Goal: Task Accomplishment & Management: Complete application form

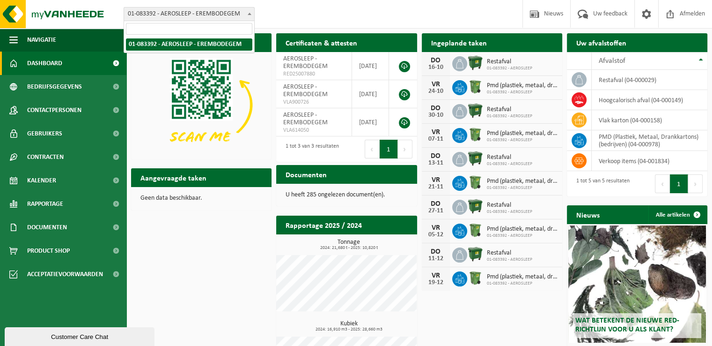
click at [245, 12] on span at bounding box center [249, 13] width 9 height 12
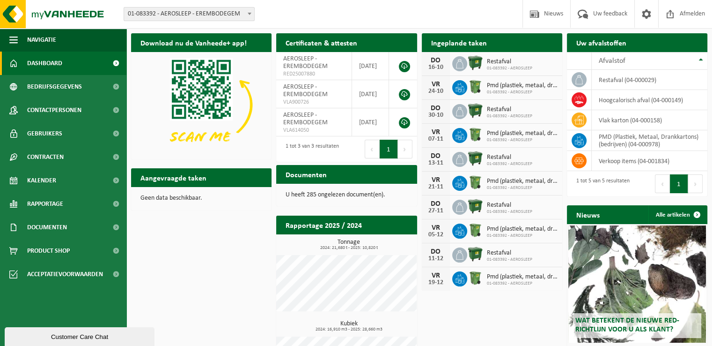
click at [310, 14] on div "Vestiging: 01-083392 - AEROSLEEP - EREMBODEGEM 01-083392 - AEROSLEEP - EREMBODE…" at bounding box center [356, 14] width 712 height 29
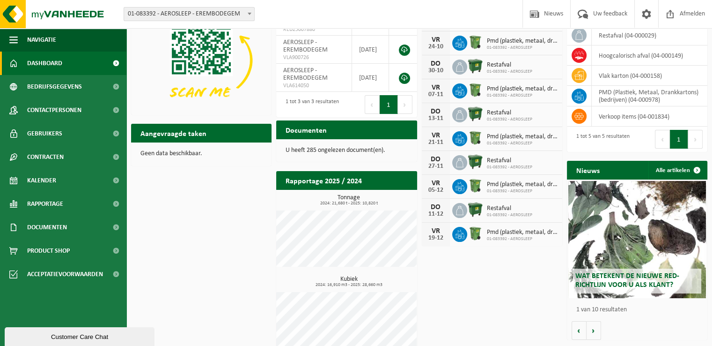
scroll to position [9, 0]
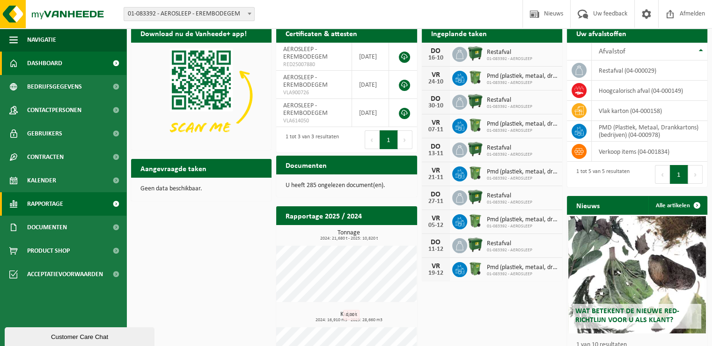
click at [52, 200] on span "Rapportage" at bounding box center [45, 203] width 36 height 23
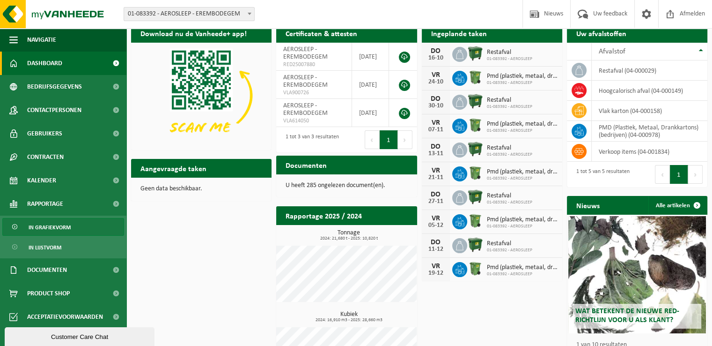
click at [50, 226] on span "In grafiekvorm" at bounding box center [50, 227] width 42 height 18
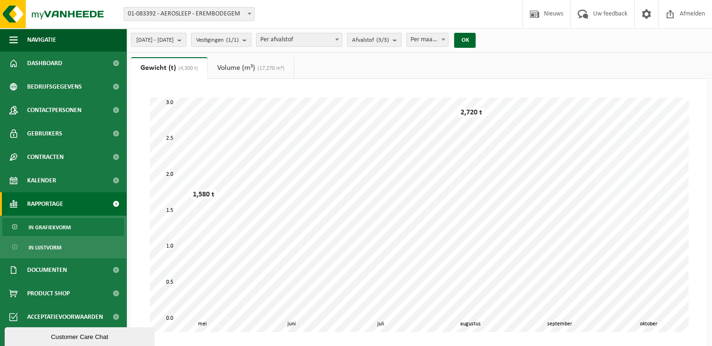
click at [186, 38] on button "2025-05-01 - 2025-10-15" at bounding box center [158, 40] width 55 height 14
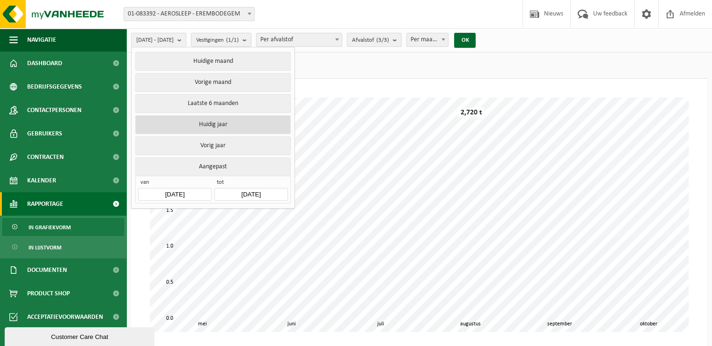
click at [225, 127] on button "Huidig jaar" at bounding box center [212, 124] width 155 height 19
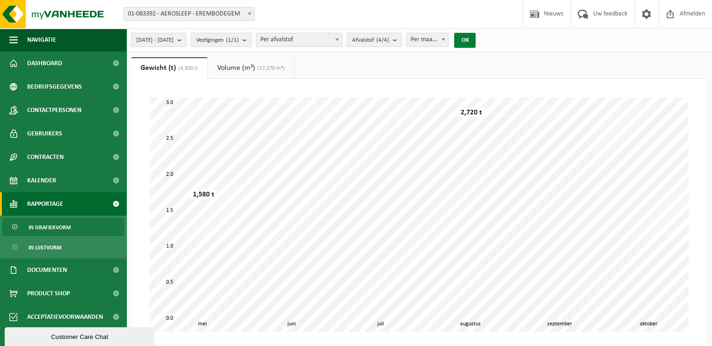
click at [476, 40] on button "OK" at bounding box center [465, 40] width 22 height 15
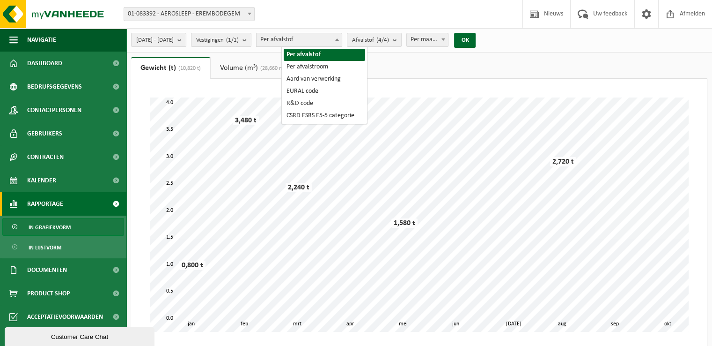
click at [307, 39] on span "Per afvalstof" at bounding box center [299, 39] width 85 height 13
select select "2"
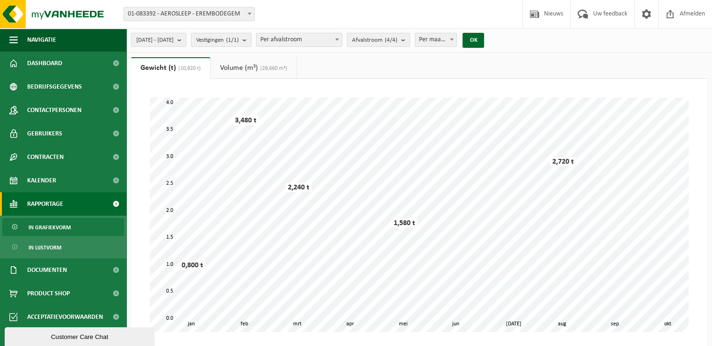
click at [254, 73] on link "Volume (m³) (28,660 m³)" at bounding box center [254, 68] width 86 height 22
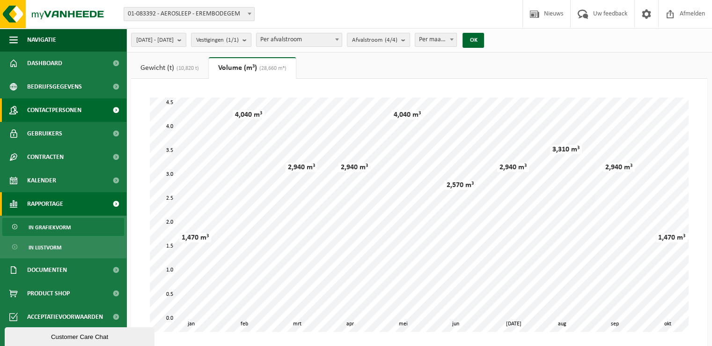
click at [69, 111] on span "Contactpersonen" at bounding box center [54, 109] width 54 height 23
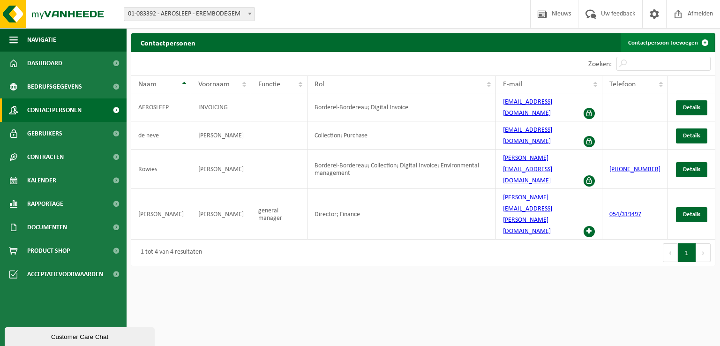
click at [653, 45] on link "Contactpersoon toevoegen" at bounding box center [667, 42] width 94 height 19
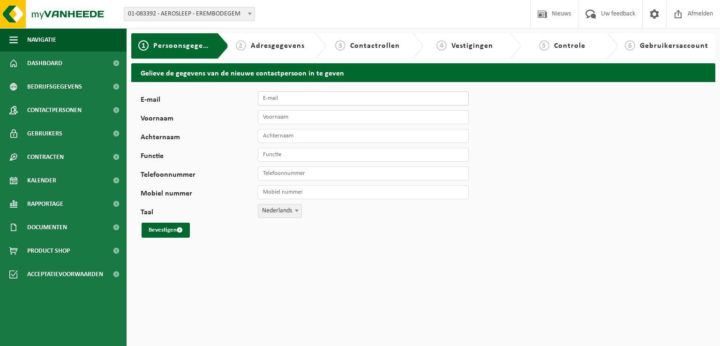
click at [302, 102] on input "E-mail" at bounding box center [363, 98] width 211 height 14
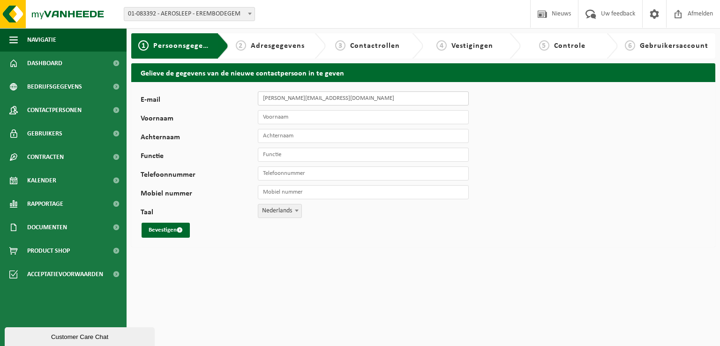
type input "[PERSON_NAME][EMAIL_ADDRESS][DOMAIN_NAME]"
type input "Johan"
type input "Derden"
type input "D"
type input "COO"
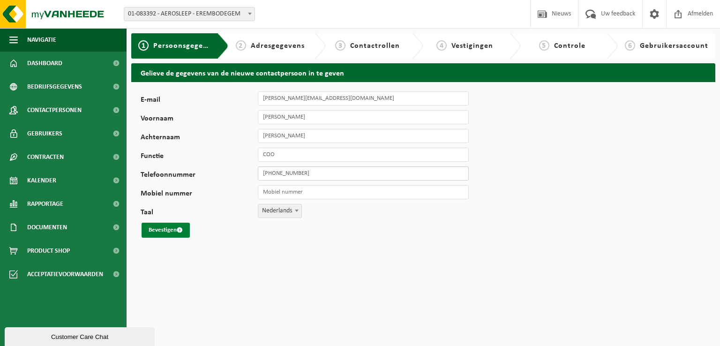
type input "[PHONE_NUMBER]"
click at [169, 228] on button "Bevestigen" at bounding box center [165, 230] width 48 height 15
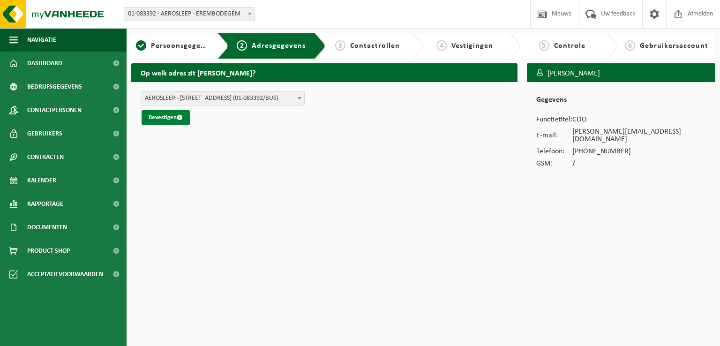
click at [172, 121] on button "Bevestigen" at bounding box center [165, 117] width 48 height 15
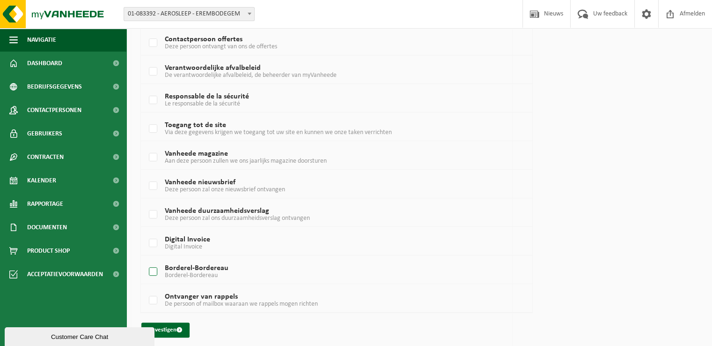
scroll to position [212, 0]
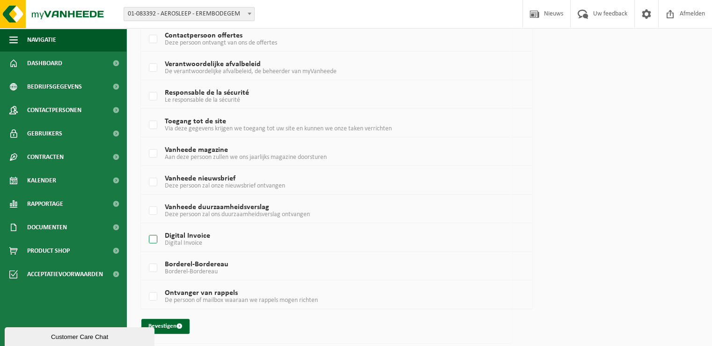
click at [190, 234] on label "Digital Invoice Digital Invoice" at bounding box center [321, 239] width 348 height 14
click at [146, 228] on input "Digital Invoice Digital Invoice" at bounding box center [145, 227] width 0 height 0
checkbox input "true"
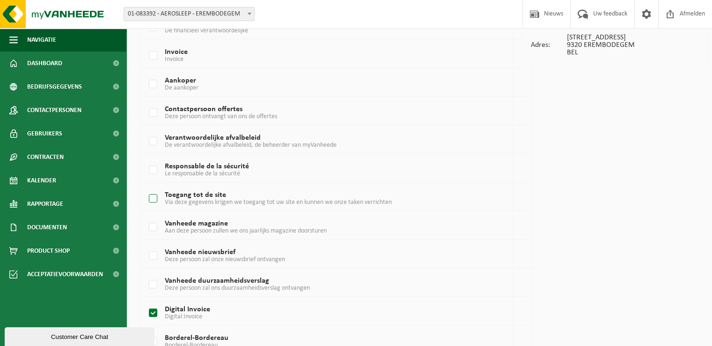
scroll to position [134, 0]
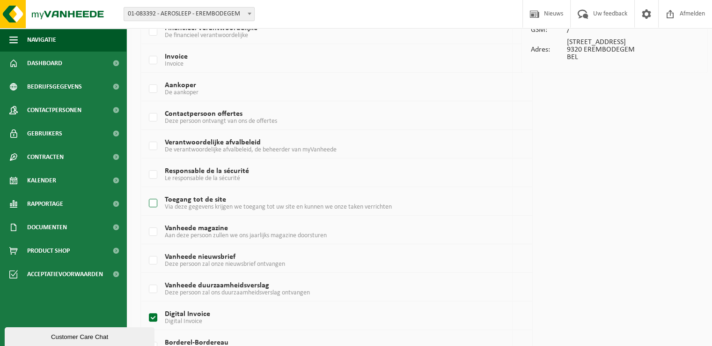
click at [191, 204] on span "Via deze gegevens krijgen we toegang tot uw site en kunnen we onze taken verric…" at bounding box center [278, 206] width 227 height 7
click at [146, 192] on input "Toegang tot de site Via deze gegevens krijgen we toegang tot uw site en kunnen …" at bounding box center [145, 191] width 0 height 0
checkbox input "true"
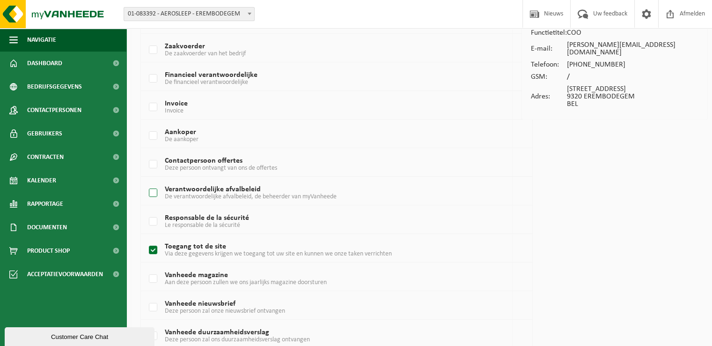
click at [200, 193] on span "De verantwoordelijke afvalbeleid, de beheerder van myVanheede" at bounding box center [251, 196] width 172 height 7
click at [146, 181] on input "Verantwoordelijke afvalbeleid De verantwoordelijke afvalbeleid, de beheerder va…" at bounding box center [145, 181] width 0 height 0
checkbox input "true"
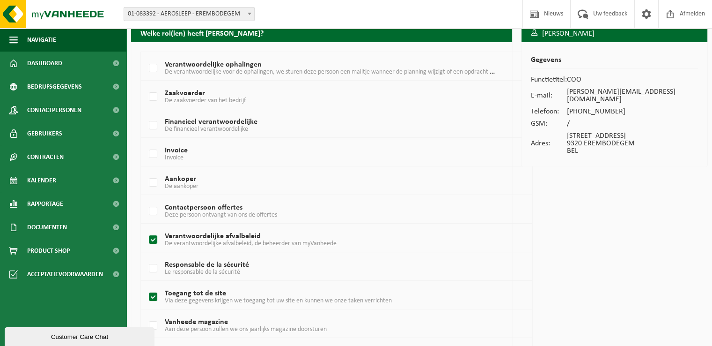
scroll to position [24, 0]
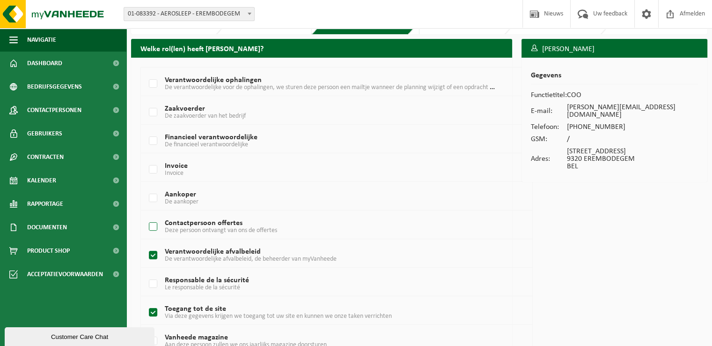
click at [188, 227] on span "Deze persoon ontvangt van ons de offertes" at bounding box center [221, 230] width 112 height 7
click at [146, 215] on input "Contactpersoon offertes Deze persoon ontvangt van ons de offertes" at bounding box center [145, 215] width 0 height 0
checkbox input "true"
click at [182, 198] on span "De aankoper" at bounding box center [182, 201] width 34 height 7
click at [146, 186] on input "Aankoper De aankoper" at bounding box center [145, 186] width 0 height 0
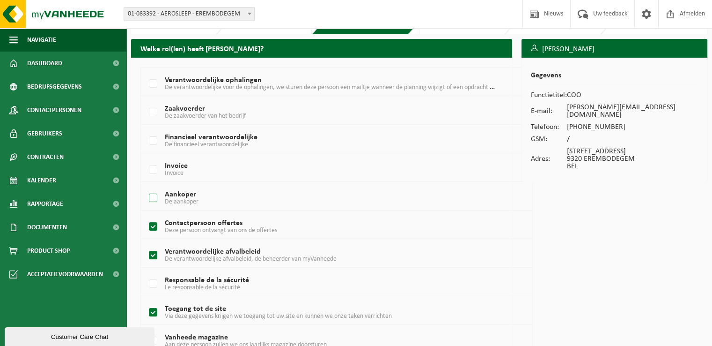
checkbox input "true"
click at [175, 170] on span "Invoice" at bounding box center [174, 173] width 19 height 7
click at [146, 158] on input "Invoice Invoice" at bounding box center [145, 157] width 0 height 0
checkbox input "true"
click at [211, 78] on label "Verantwoordelijke ophalingen De verantwoordelijke voor de ophalingen, we sturen…" at bounding box center [321, 84] width 348 height 14
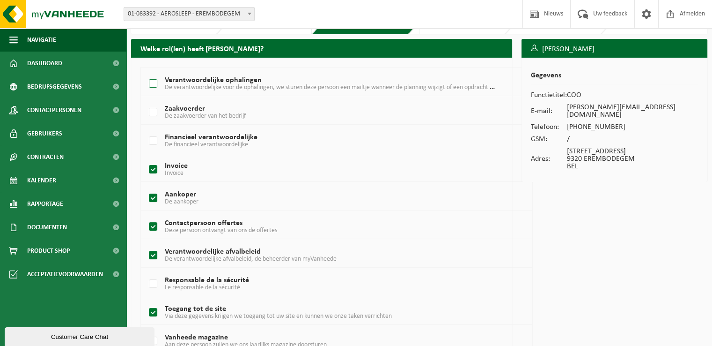
click at [146, 72] on input "Verantwoordelijke ophalingen De verantwoordelijke voor de ophalingen, we sturen…" at bounding box center [145, 72] width 0 height 0
checkbox input "true"
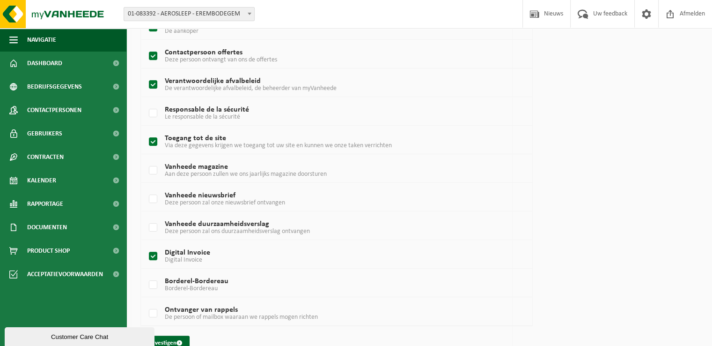
scroll to position [212, 0]
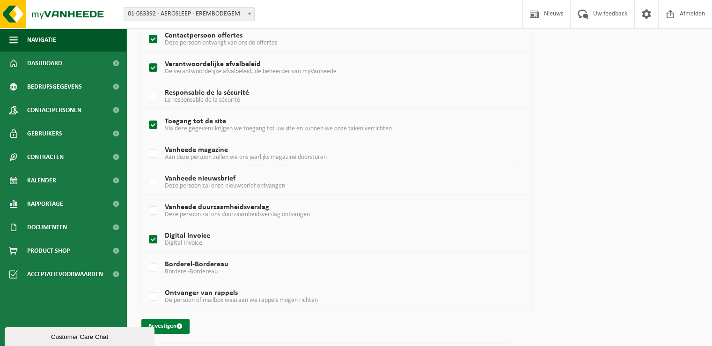
click at [182, 324] on span "submit" at bounding box center [180, 326] width 6 height 6
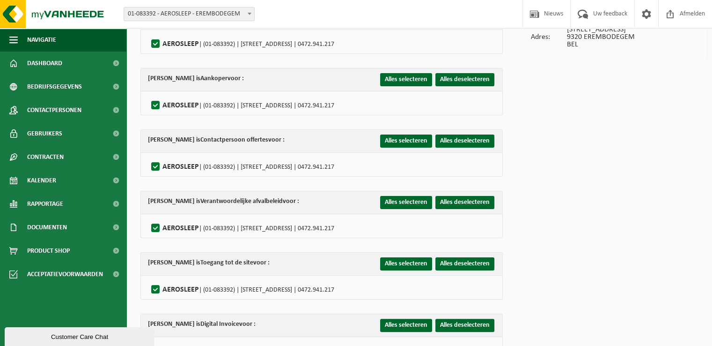
scroll to position [200, 0]
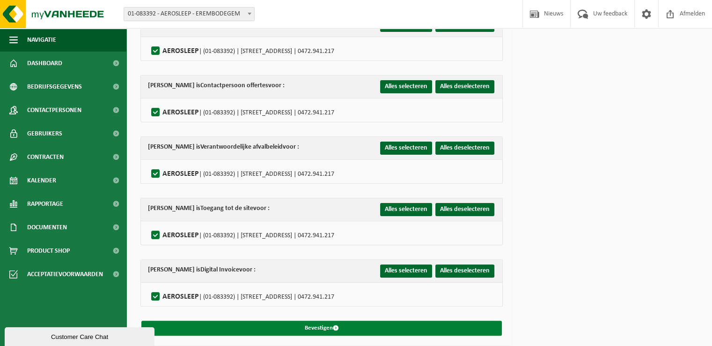
click at [311, 328] on button "Bevestigen" at bounding box center [321, 327] width 361 height 15
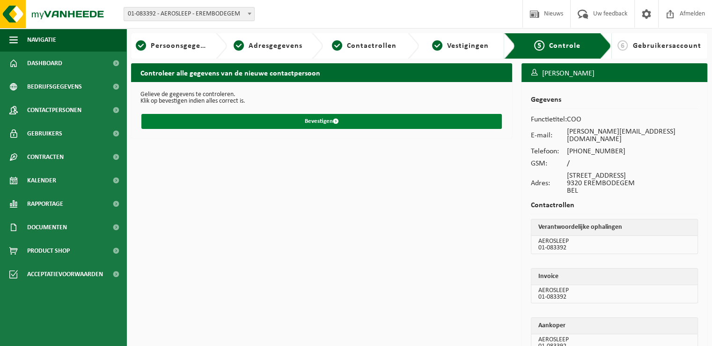
click at [334, 124] on span "submit" at bounding box center [336, 121] width 6 height 6
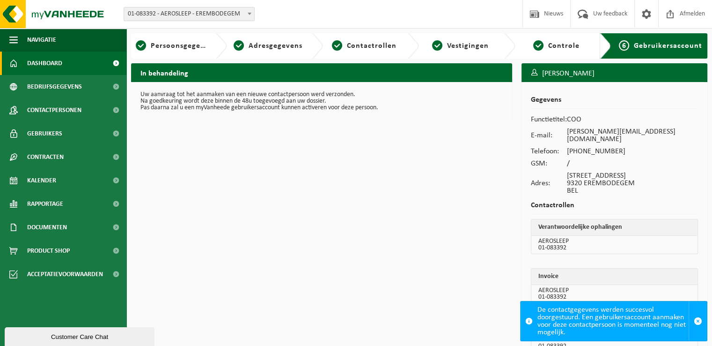
click at [47, 61] on span "Dashboard" at bounding box center [44, 63] width 35 height 23
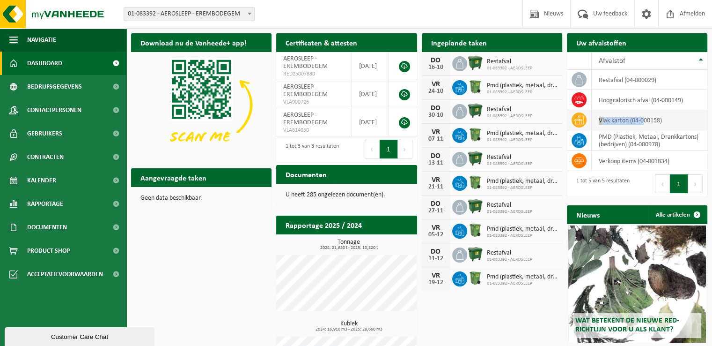
drag, startPoint x: 599, startPoint y: 120, endPoint x: 644, endPoint y: 122, distance: 45.0
click at [644, 122] on td "vlak karton (04-000158)" at bounding box center [650, 120] width 116 height 20
drag, startPoint x: 601, startPoint y: 140, endPoint x: 621, endPoint y: 138, distance: 19.3
click at [621, 138] on td "PMD (Plastiek, Metaal, Drankkartons) (bedrijven) (04-000978)" at bounding box center [650, 140] width 116 height 21
drag, startPoint x: 602, startPoint y: 163, endPoint x: 634, endPoint y: 162, distance: 31.9
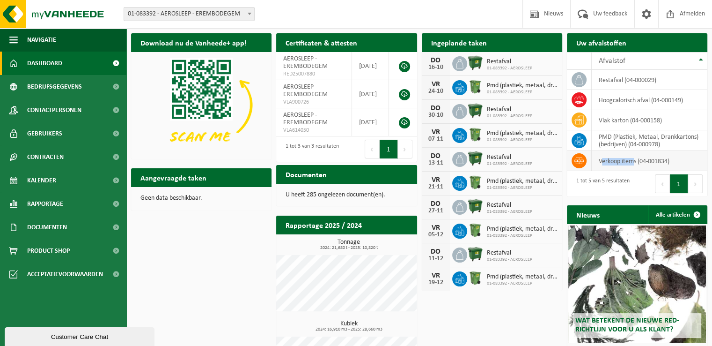
click at [634, 162] on td "verkoop items (04-001834)" at bounding box center [650, 161] width 116 height 20
click at [613, 162] on td "verkoop items (04-001834)" at bounding box center [650, 161] width 116 height 20
drag, startPoint x: 601, startPoint y: 79, endPoint x: 630, endPoint y: 77, distance: 28.2
click at [630, 77] on td "restafval (04-000029)" at bounding box center [650, 80] width 116 height 20
drag, startPoint x: 600, startPoint y: 123, endPoint x: 632, endPoint y: 123, distance: 32.8
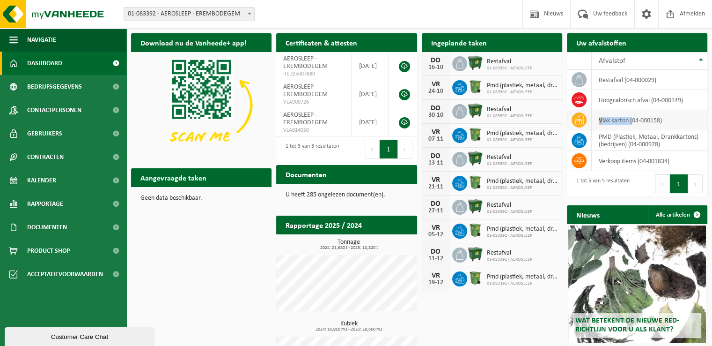
click at [632, 123] on td "vlak karton (04-000158)" at bounding box center [650, 120] width 116 height 20
drag, startPoint x: 601, startPoint y: 138, endPoint x: 618, endPoint y: 143, distance: 17.6
click at [618, 143] on td "PMD (Plastiek, Metaal, Drankkartons) (bedrijven) (04-000978)" at bounding box center [650, 140] width 116 height 21
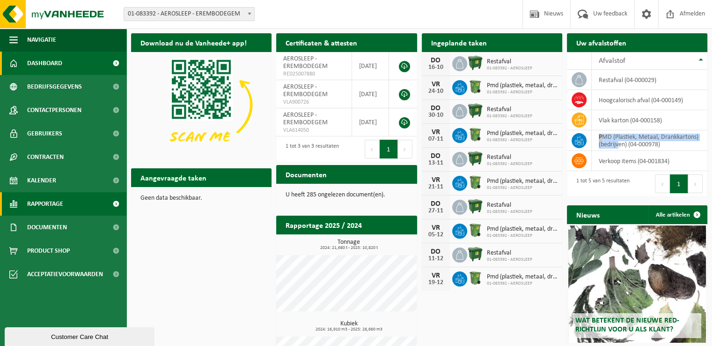
click at [38, 204] on span "Rapportage" at bounding box center [45, 203] width 36 height 23
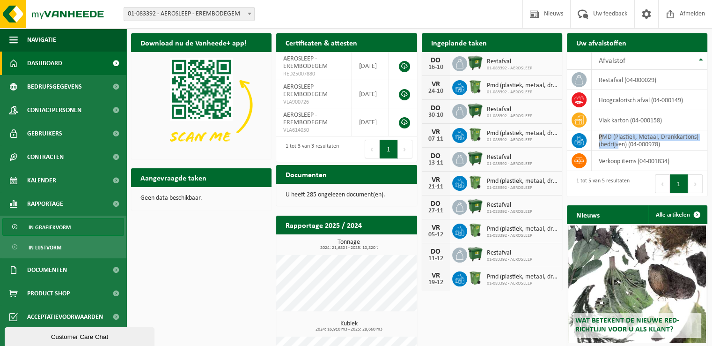
click at [54, 231] on span "In grafiekvorm" at bounding box center [50, 227] width 42 height 18
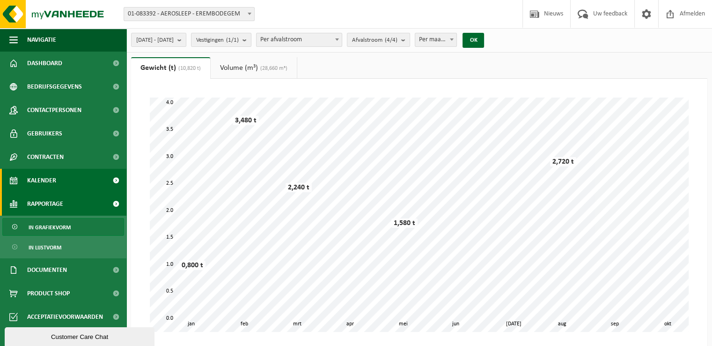
click at [66, 183] on link "Kalender" at bounding box center [63, 180] width 126 height 23
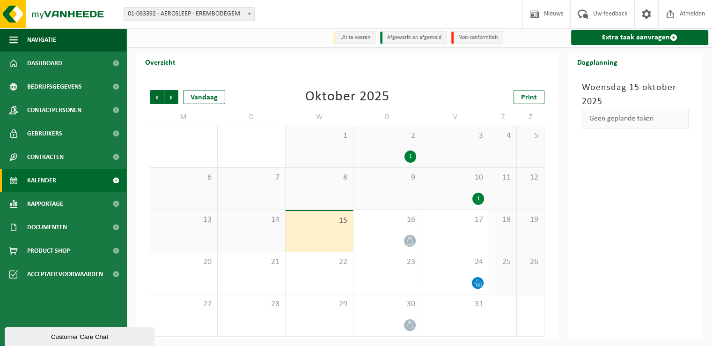
click at [395, 154] on div "1" at bounding box center [387, 156] width 58 height 12
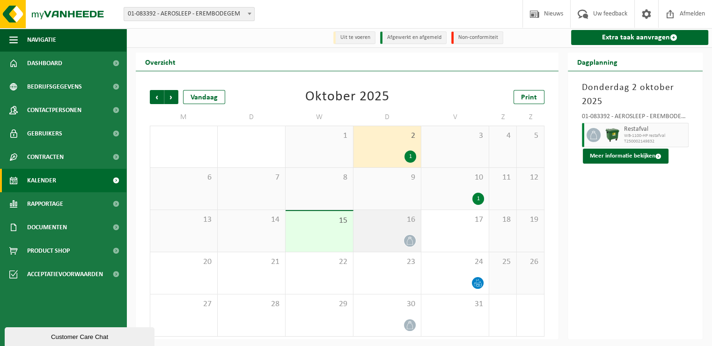
click at [397, 234] on div at bounding box center [387, 240] width 58 height 13
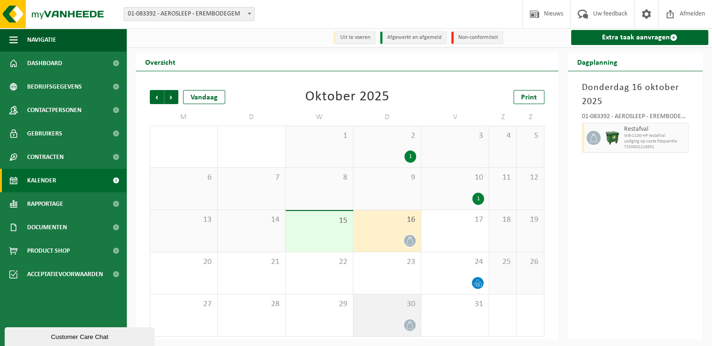
click at [407, 319] on div at bounding box center [387, 325] width 58 height 13
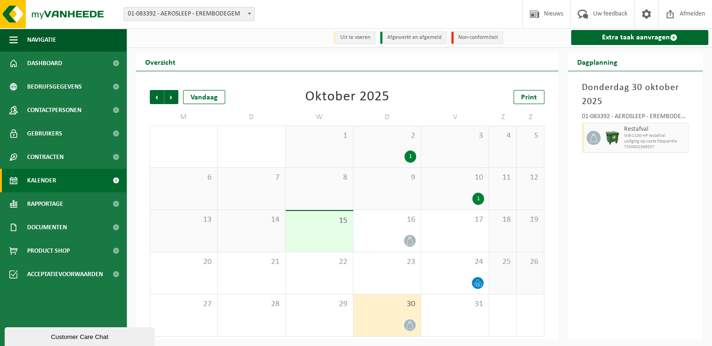
click at [402, 152] on div "1" at bounding box center [387, 156] width 58 height 12
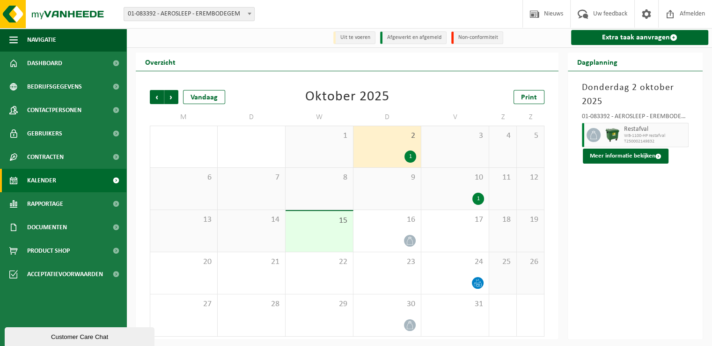
click at [461, 193] on div "1" at bounding box center [455, 199] width 58 height 12
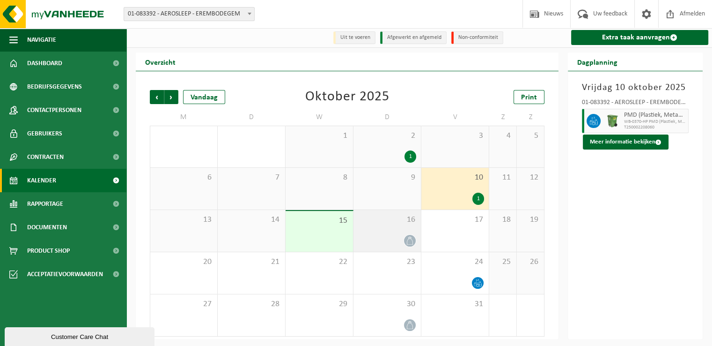
click at [406, 223] on span "16" at bounding box center [387, 220] width 58 height 10
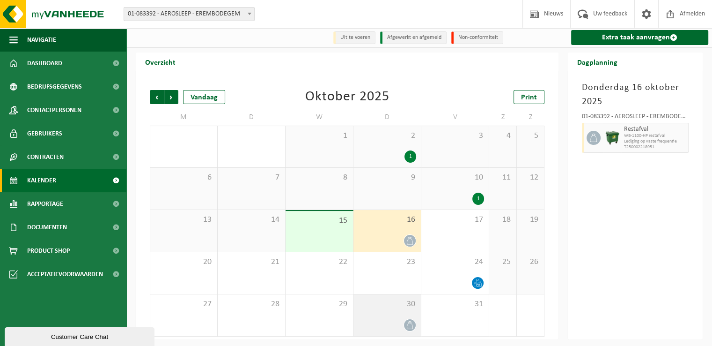
click at [407, 328] on icon at bounding box center [410, 325] width 8 height 8
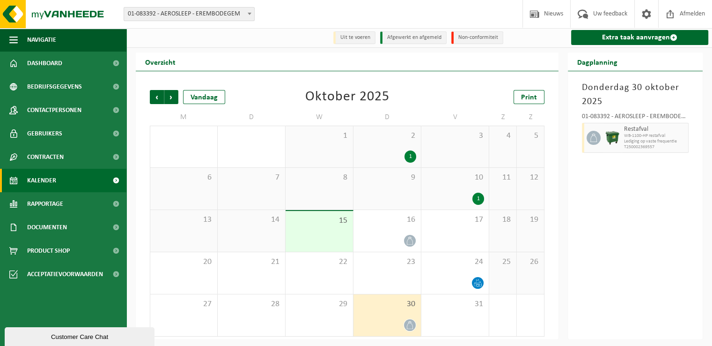
click at [465, 193] on div "1" at bounding box center [455, 199] width 58 height 12
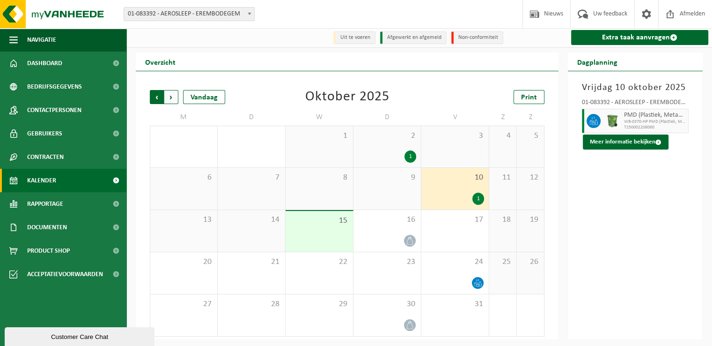
click at [174, 98] on span "Volgende" at bounding box center [171, 97] width 14 height 14
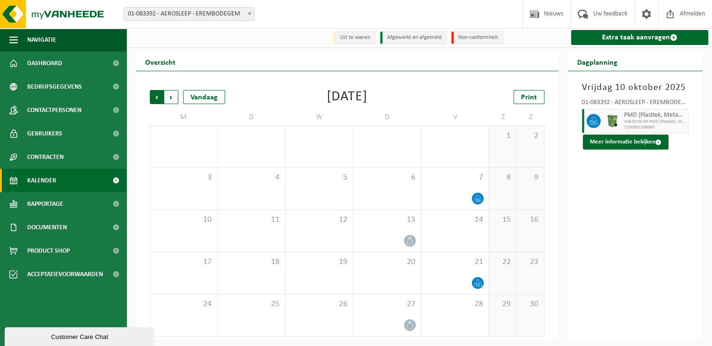
click at [172, 100] on span "Volgende" at bounding box center [171, 97] width 14 height 14
click at [174, 98] on span "Volgende" at bounding box center [171, 97] width 14 height 14
click at [159, 92] on span "Vorige" at bounding box center [157, 97] width 14 height 14
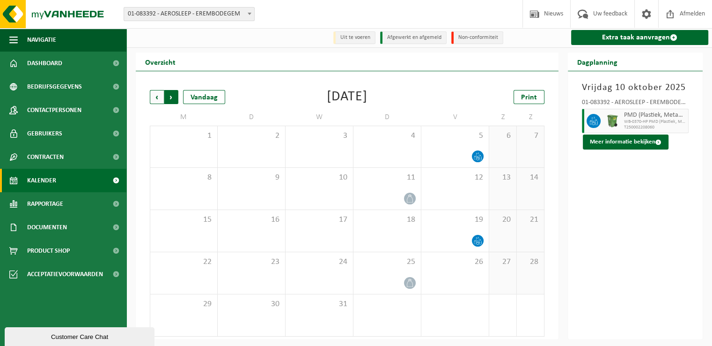
click at [157, 102] on span "Vorige" at bounding box center [157, 97] width 14 height 14
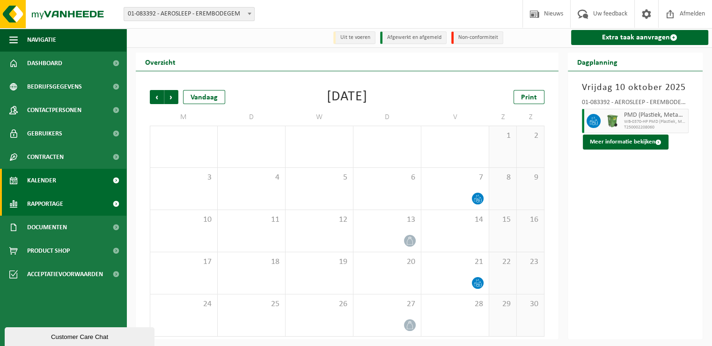
click at [68, 204] on link "Rapportage" at bounding box center [63, 203] width 126 height 23
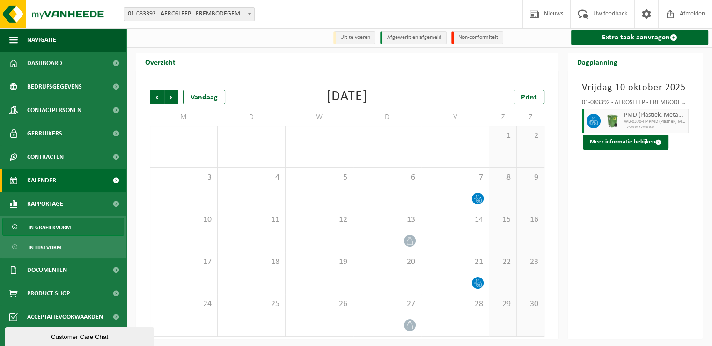
click at [61, 227] on span "In grafiekvorm" at bounding box center [50, 227] width 42 height 18
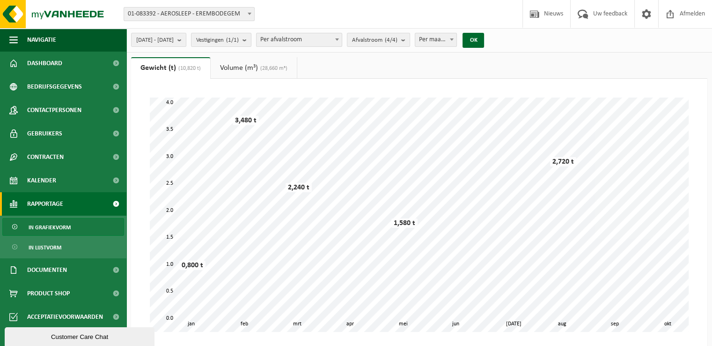
click at [250, 72] on link "Volume (m³) (28,660 m³)" at bounding box center [254, 68] width 86 height 22
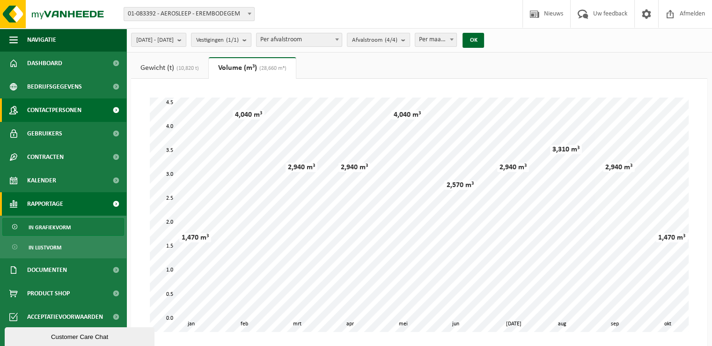
click at [67, 111] on span "Contactpersonen" at bounding box center [54, 109] width 54 height 23
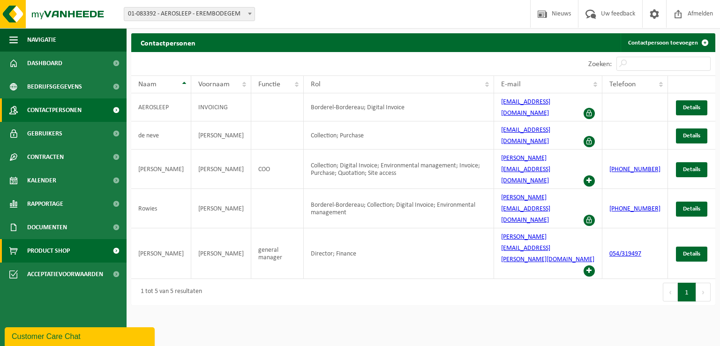
click at [56, 252] on span "Product Shop" at bounding box center [48, 250] width 43 height 23
